Goal: Transaction & Acquisition: Obtain resource

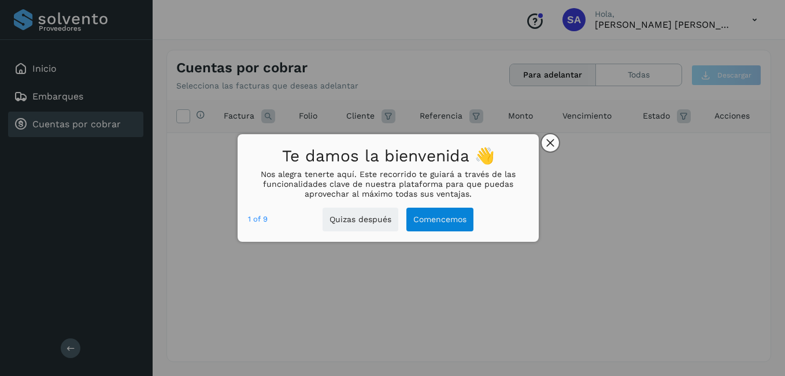
click at [553, 138] on button "close," at bounding box center [550, 142] width 17 height 17
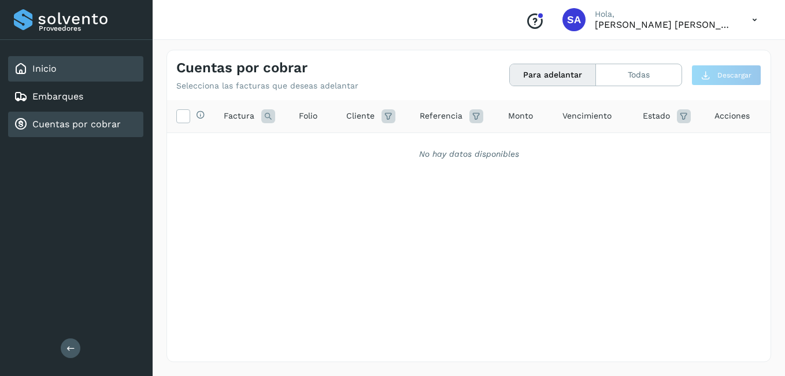
click at [68, 77] on div "Inicio" at bounding box center [75, 68] width 135 height 25
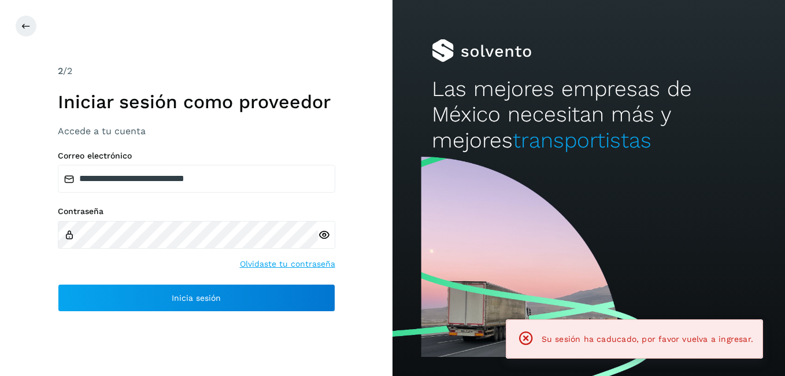
click at [76, 120] on div "2 /2 Iniciar sesión como proveedor Accede a tu cuenta" at bounding box center [196, 100] width 277 height 73
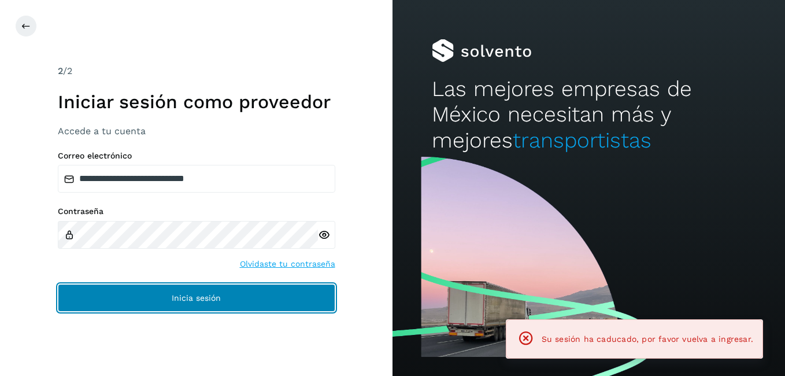
click at [180, 302] on span "Inicia sesión" at bounding box center [196, 298] width 49 height 8
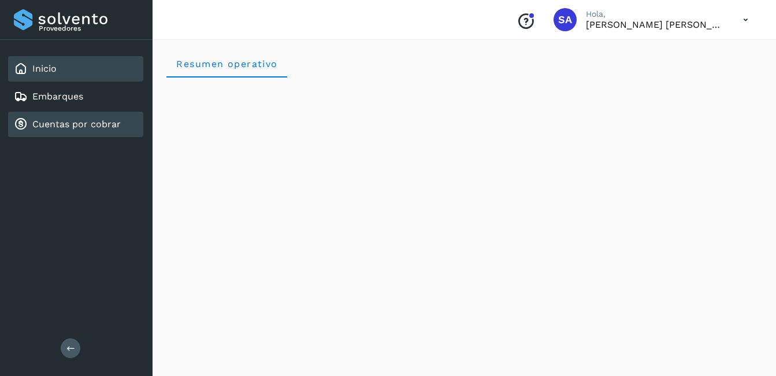
click at [93, 131] on div "Cuentas por cobrar" at bounding box center [67, 124] width 107 height 14
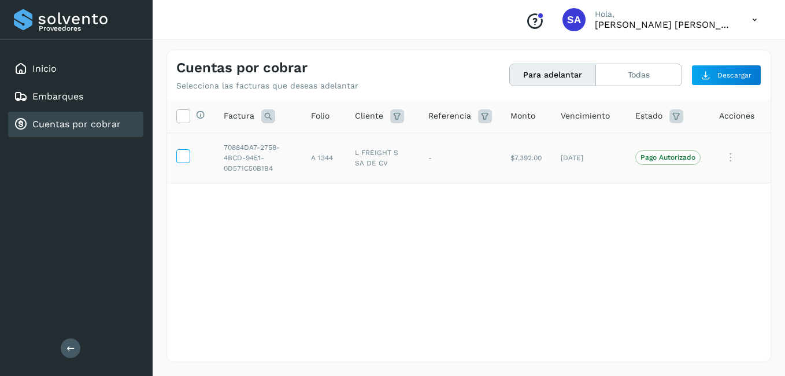
click at [181, 158] on icon at bounding box center [183, 155] width 12 height 12
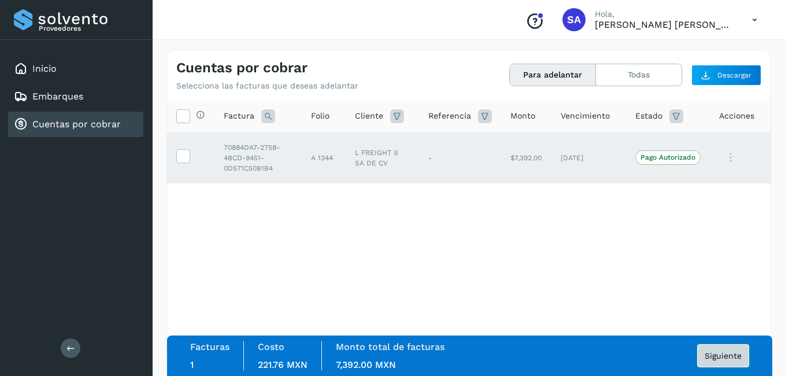
click at [721, 350] on button "Siguiente" at bounding box center [723, 355] width 52 height 23
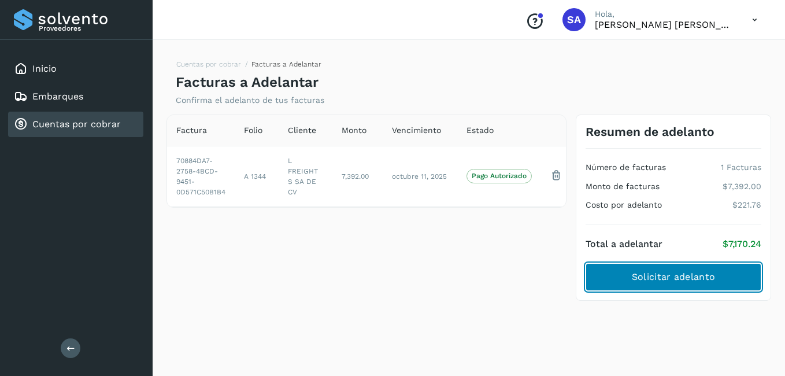
click at [662, 274] on span "Solicitar adelanto" at bounding box center [673, 277] width 83 height 13
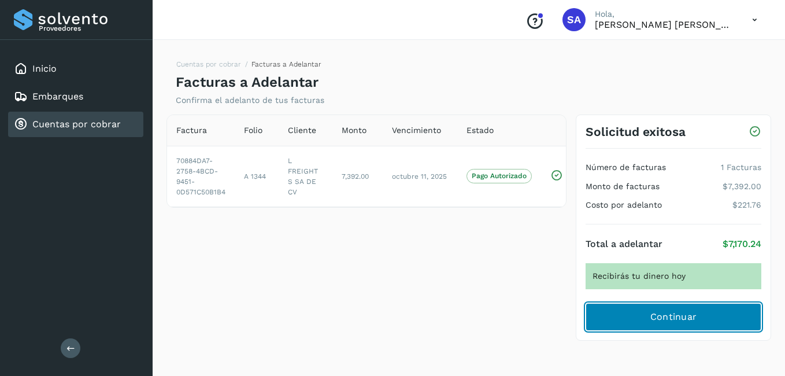
click at [669, 314] on span "Continuar" at bounding box center [673, 316] width 47 height 13
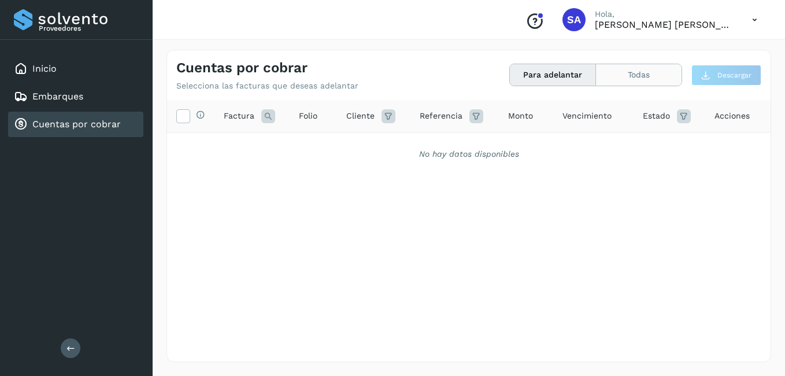
click at [617, 73] on button "Todas" at bounding box center [639, 74] width 86 height 21
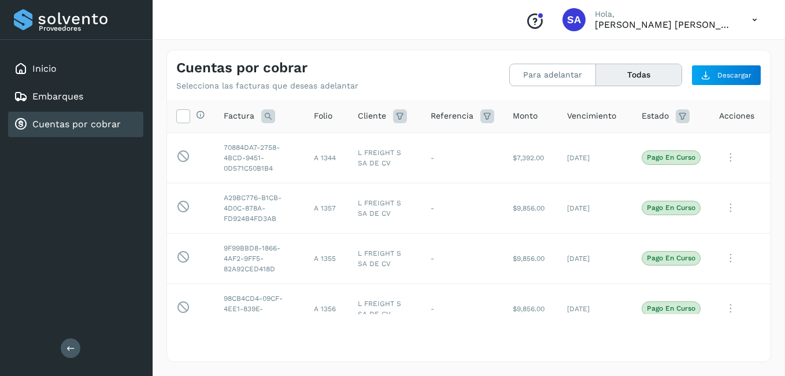
drag, startPoint x: 66, startPoint y: 125, endPoint x: 202, endPoint y: 13, distance: 176.1
click at [71, 118] on link "Cuentas por cobrar" at bounding box center [76, 123] width 88 height 11
